Goal: Find specific page/section: Find specific page/section

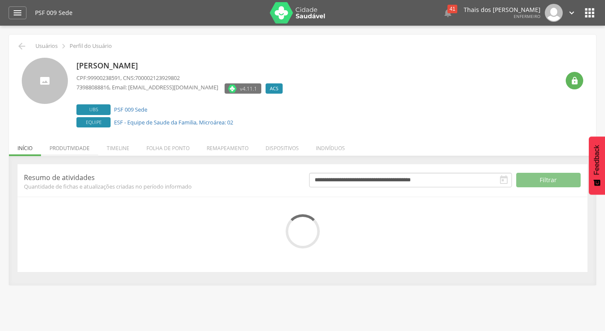
click at [76, 149] on li "Produtividade" at bounding box center [69, 146] width 57 height 20
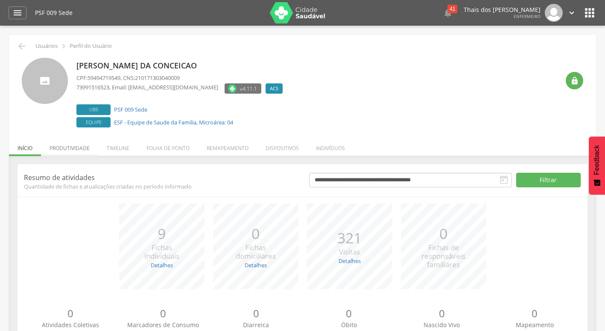
click at [90, 154] on li "Produtividade" at bounding box center [69, 146] width 57 height 20
click at [85, 147] on li "Produtividade" at bounding box center [69, 146] width 57 height 20
click at [79, 146] on li "Produtividade" at bounding box center [69, 146] width 57 height 20
